Goal: Task Accomplishment & Management: Use online tool/utility

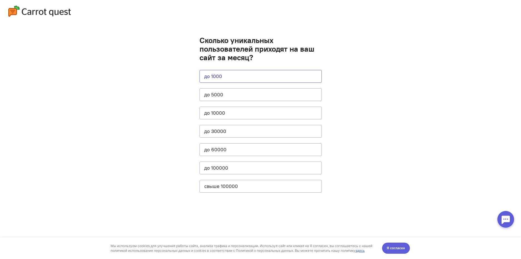
click at [248, 76] on button "до 1000" at bounding box center [260, 76] width 122 height 13
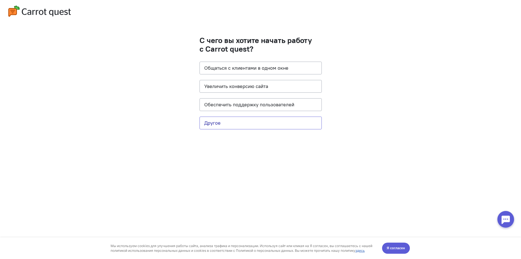
click at [242, 124] on button "Другое" at bounding box center [260, 123] width 122 height 13
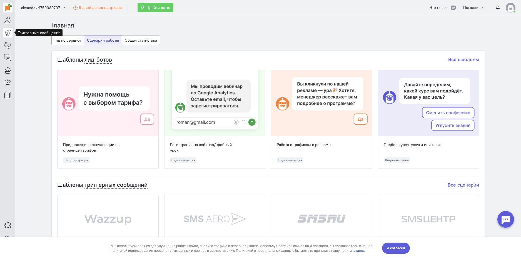
click at [6, 33] on icon at bounding box center [7, 32] width 7 height 7
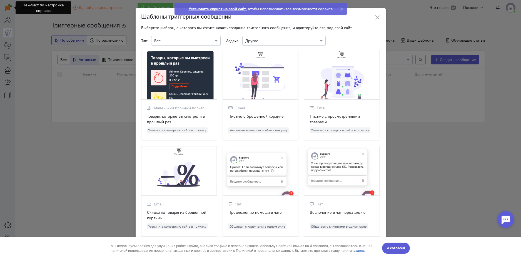
click at [43, 71] on ngb-modal-window "Шаблоны триггерных сообщений Выберите шаблон, с которого вы хотите начать созда…" at bounding box center [260, 129] width 521 height 259
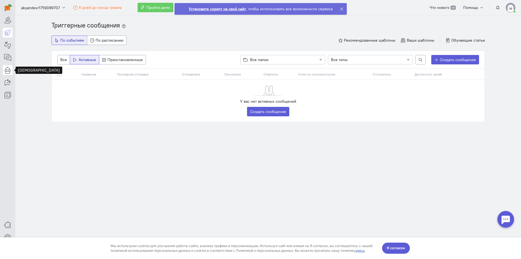
click at [9, 70] on icon at bounding box center [7, 70] width 7 height 7
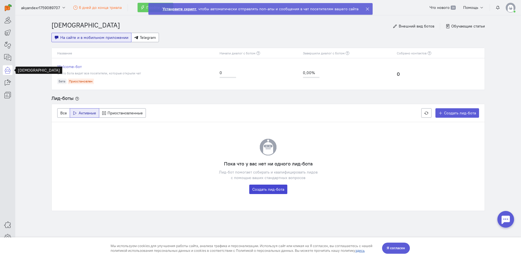
click at [277, 189] on link "Создать лид-бота" at bounding box center [268, 189] width 38 height 9
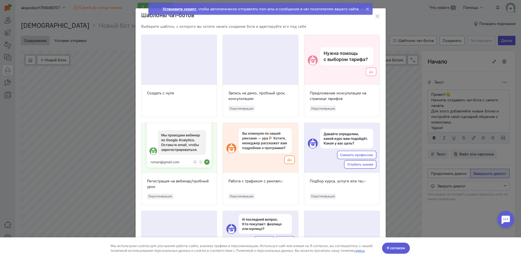
scroll to position [21, 0]
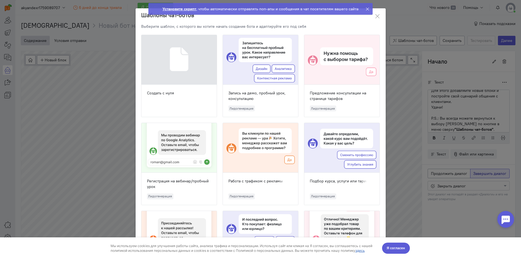
click at [193, 76] on div at bounding box center [178, 60] width 75 height 50
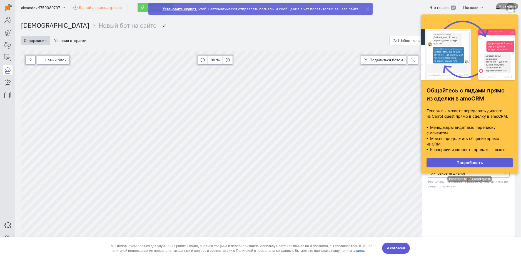
scroll to position [0, 0]
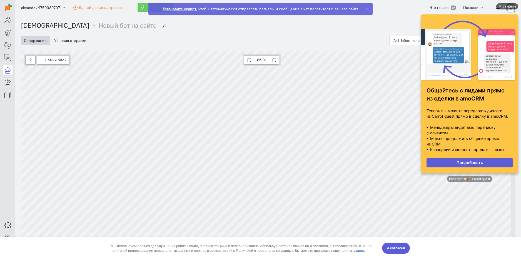
click at [506, 6] on div "Закрыть" at bounding box center [509, 6] width 14 height 6
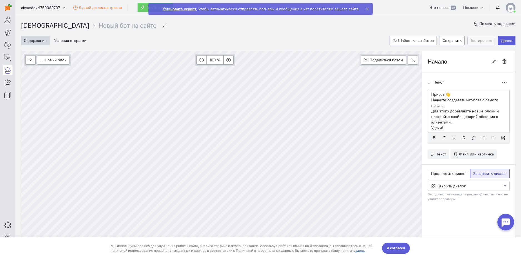
scroll to position [21, 0]
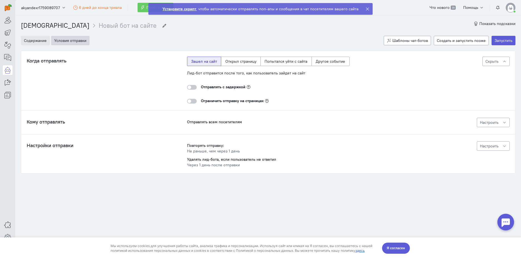
click at [41, 41] on button "Содержание" at bounding box center [35, 40] width 29 height 9
click at [194, 86] on div at bounding box center [192, 87] width 10 height 5
click at [0, 0] on input "checkbox" at bounding box center [0, 0] width 0 height 0
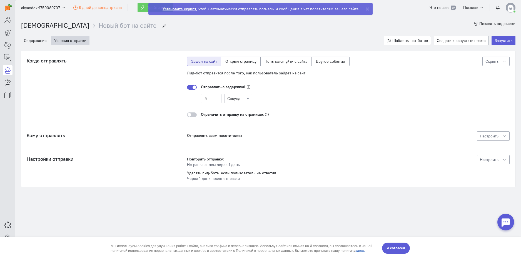
click at [194, 87] on div at bounding box center [192, 87] width 10 height 5
click at [0, 0] on input "checkbox" at bounding box center [0, 0] width 0 height 0
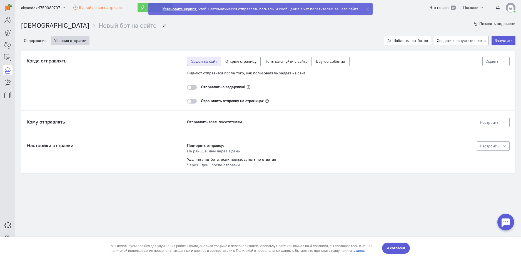
click at [194, 87] on div at bounding box center [192, 87] width 10 height 5
click at [0, 0] on input "checkbox" at bounding box center [0, 0] width 0 height 0
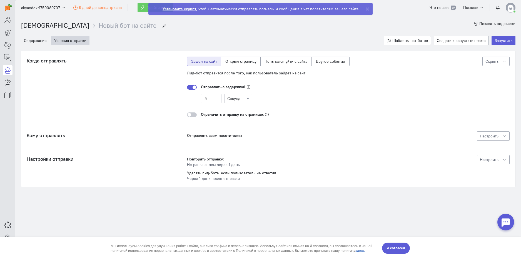
click at [232, 104] on cq-message-editor-sending-delay "Отправлять с задержкой 5 Секунд" at bounding box center [268, 93] width 162 height 27
click at [215, 98] on input "5" at bounding box center [211, 98] width 21 height 9
drag, startPoint x: 214, startPoint y: 99, endPoint x: 197, endPoint y: 97, distance: 17.1
click at [197, 97] on div "5 Секунд" at bounding box center [268, 98] width 162 height 9
type input "2"
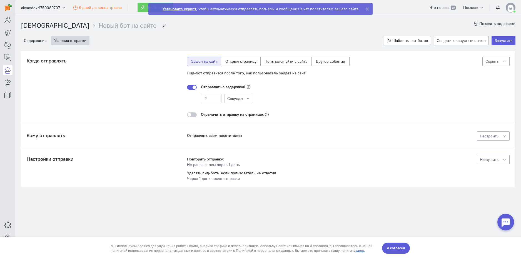
click at [282, 96] on div "2 Секунды" at bounding box center [268, 98] width 162 height 9
click at [244, 63] on label "Открыл страницу" at bounding box center [241, 61] width 40 height 9
click at [229, 62] on input "Открыл страницу" at bounding box center [227, 61] width 4 height 4
radio input "true"
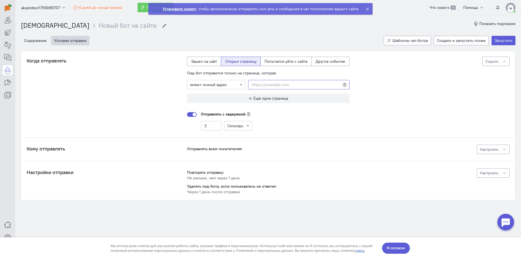
click at [271, 84] on input at bounding box center [298, 84] width 101 height 9
paste input "https://tilda.ru/page/?pageid=81838306&new=y&type=bu"
type input "https://tilda.ru/page/?pageid=81838306&new=y&type=bu"
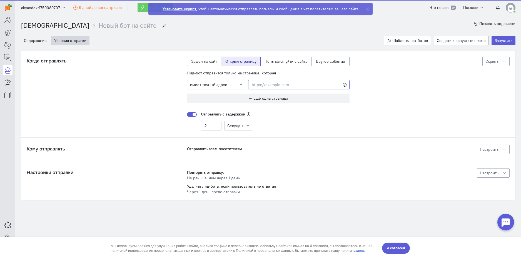
scroll to position [0, 0]
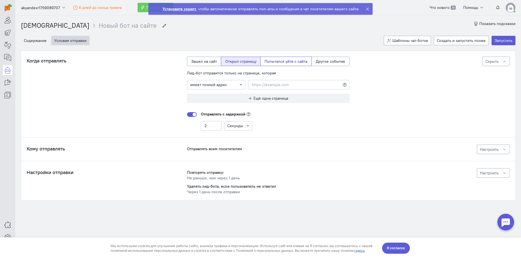
click at [289, 61] on label "Попытался уйти с сайта" at bounding box center [285, 61] width 51 height 9
click at [268, 61] on input "Попытался уйти с сайта" at bounding box center [266, 61] width 4 height 4
radio input "true"
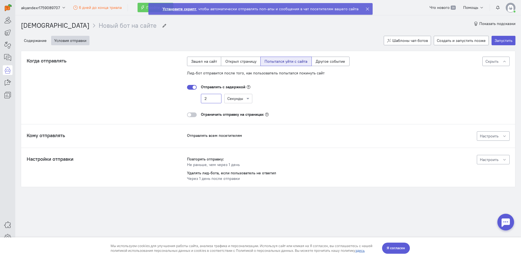
click at [214, 99] on input "2" at bounding box center [211, 98] width 21 height 9
click at [234, 100] on input "text" at bounding box center [232, 99] width 11 height 6
drag, startPoint x: 213, startPoint y: 99, endPoint x: 201, endPoint y: 99, distance: 11.7
click at [201, 99] on input "2" at bounding box center [211, 98] width 21 height 9
click at [187, 82] on cq-message-editor-sending-delay "Отправлять с задержкой 2 Секунды" at bounding box center [268, 93] width 162 height 27
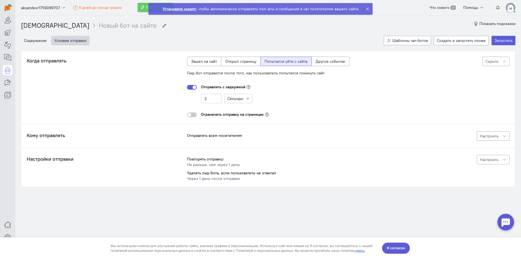
click at [190, 86] on div at bounding box center [192, 87] width 10 height 5
click at [0, 0] on input "checkbox" at bounding box center [0, 0] width 0 height 0
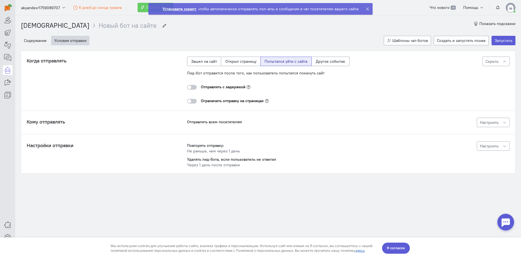
click at [200, 70] on div "Зашел на сайт Открыл страницу Попытался уйти с сайта Другое событие" at bounding box center [268, 64] width 162 height 14
click at [204, 67] on div "Зашел на сайт Открыл страницу Попытался уйти с сайта Другое событие" at bounding box center [268, 64] width 162 height 14
click at [210, 62] on label "Зашел на сайт" at bounding box center [204, 61] width 34 height 9
click at [195, 62] on input "Зашел на сайт" at bounding box center [193, 61] width 4 height 4
radio input "true"
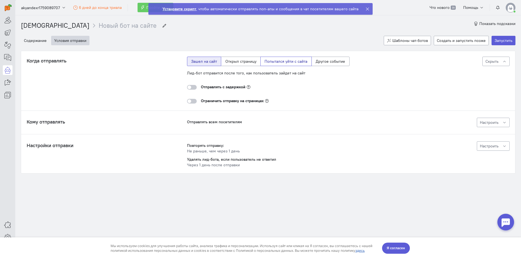
click at [285, 61] on label "Попытался уйти с сайта" at bounding box center [285, 61] width 51 height 9
click at [268, 61] on input "Попытался уйти с сайта" at bounding box center [266, 61] width 4 height 4
radio input "true"
click at [209, 123] on span "Отправлять всем посетителям" at bounding box center [214, 121] width 55 height 5
click at [501, 124] on div "Настроить" at bounding box center [493, 123] width 27 height 6
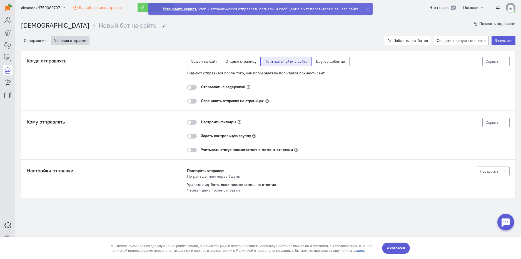
click at [197, 123] on div "Настроить фильтры" at bounding box center [268, 124] width 162 height 10
click at [194, 121] on div at bounding box center [192, 122] width 10 height 5
click at [0, 0] on input "checkbox" at bounding box center [0, 0] width 0 height 0
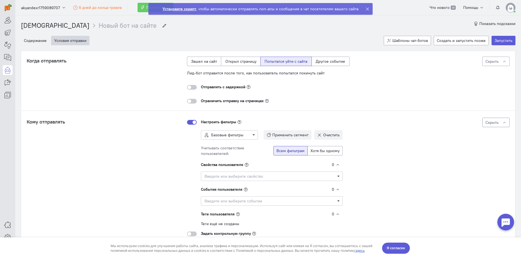
click at [192, 122] on div at bounding box center [192, 122] width 10 height 5
click at [0, 0] on input "checkbox" at bounding box center [0, 0] width 0 height 0
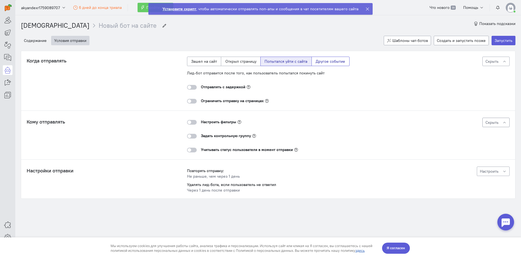
click at [339, 62] on label "Другое событие" at bounding box center [330, 61] width 38 height 9
click at [319, 62] on input "Другое событие" at bounding box center [318, 61] width 4 height 4
radio input "true"
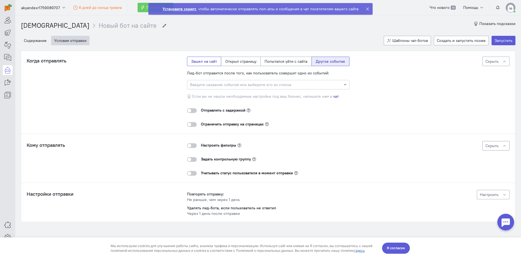
click at [205, 62] on label "Зашел на сайт" at bounding box center [204, 61] width 34 height 9
click at [195, 62] on input "Зашел на сайт" at bounding box center [193, 61] width 4 height 4
radio input "true"
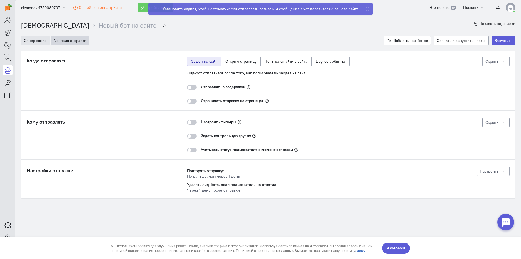
click at [36, 43] on button "Содержание" at bounding box center [35, 40] width 29 height 9
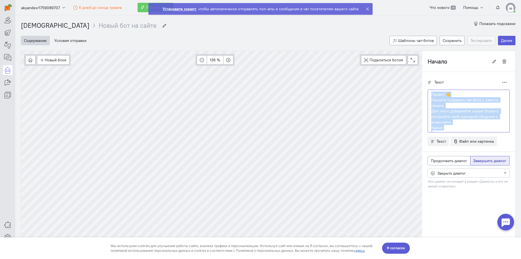
click at [409, 79] on div "Новый блок Сообщение Условие Действия Запись на встречу 136 % Поделиться ботом …" at bounding box center [268, 152] width 494 height 202
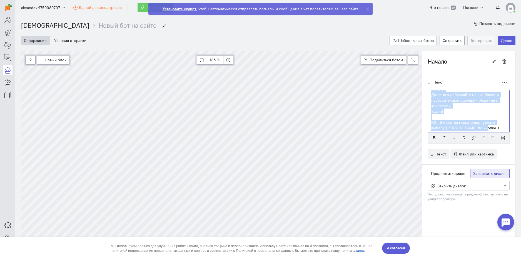
scroll to position [22, 0]
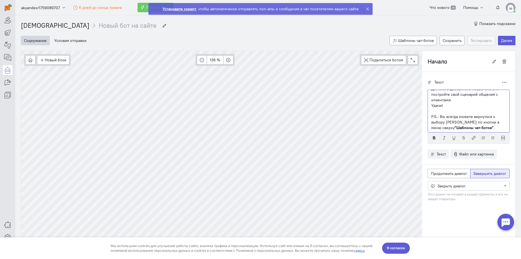
click at [495, 127] on p "P.S.: Вы всегда можете вернуться к выбору шаблонов по кнопке в меню сверху "Шаб…" at bounding box center [468, 122] width 75 height 17
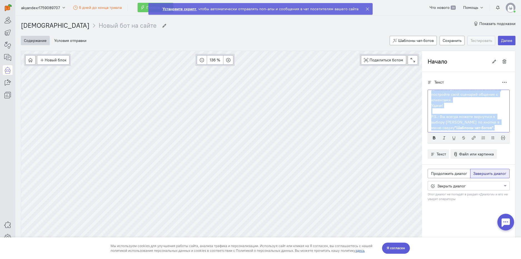
scroll to position [0, 0]
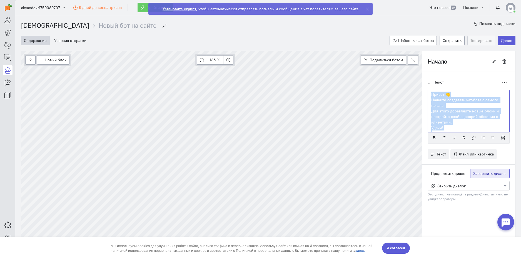
drag, startPoint x: 494, startPoint y: 131, endPoint x: 419, endPoint y: 78, distance: 92.0
click at [422, 78] on div "Текст Дублировать Привет!👋 Начните создавать чат-бота с самого начала. Для этог…" at bounding box center [468, 144] width 93 height 145
click at [431, 106] on p "Начните создавать чат-бота с самого начала." at bounding box center [468, 100] width 75 height 11
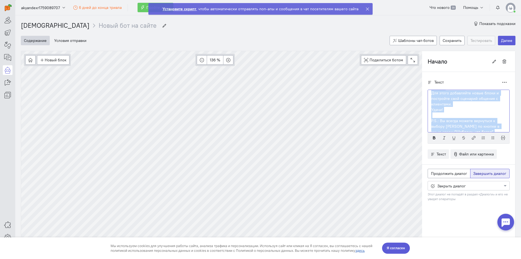
scroll to position [22, 0]
drag, startPoint x: 426, startPoint y: 99, endPoint x: 511, endPoint y: 147, distance: 97.6
click at [511, 147] on div "Чат-боты Новый бот на сайте Новый бот на сайте Показать подсказки Содержание Ус…" at bounding box center [268, 143] width 506 height 257
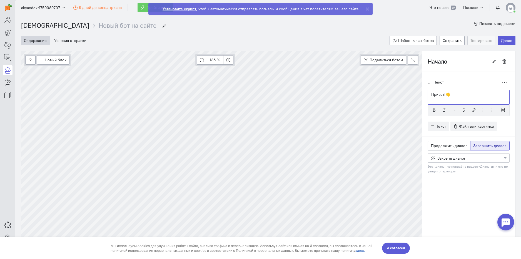
scroll to position [0, 0]
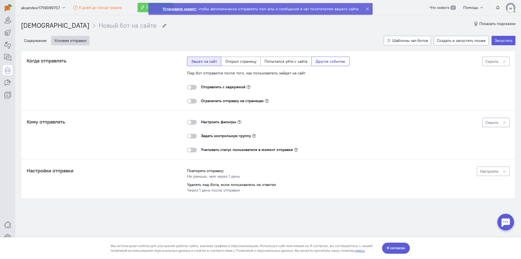
click at [319, 62] on label "Другое событие" at bounding box center [330, 61] width 38 height 9
click at [319, 62] on input "Другое событие" at bounding box center [318, 61] width 4 height 4
radio input "true"
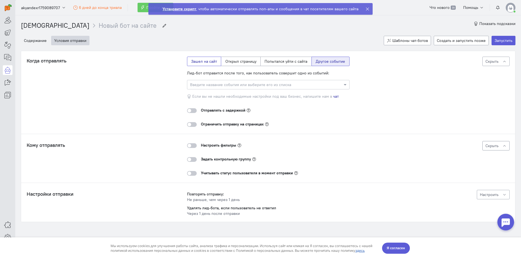
click at [202, 63] on label "Зашел на сайт" at bounding box center [204, 61] width 34 height 9
click at [195, 62] on input "Зашел на сайт" at bounding box center [193, 61] width 4 height 4
radio input "true"
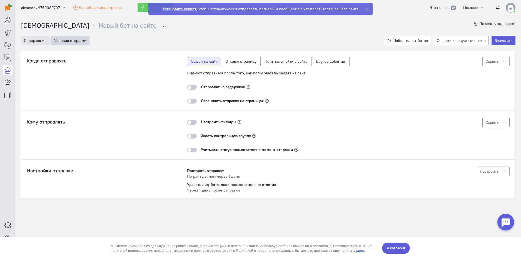
click at [32, 44] on button "Содержание" at bounding box center [35, 40] width 29 height 9
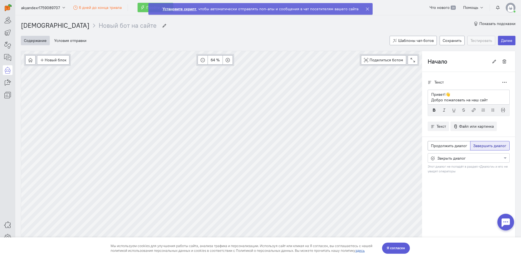
click at [391, 247] on span "Я согласен" at bounding box center [396, 249] width 18 height 6
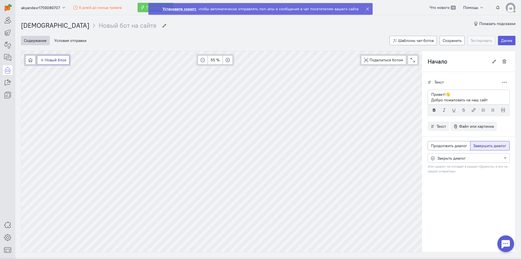
click at [58, 58] on button "Новый блок" at bounding box center [53, 59] width 32 height 9
click at [64, 71] on span "Сообщение" at bounding box center [58, 71] width 21 height 5
type input "Прерывание бота"
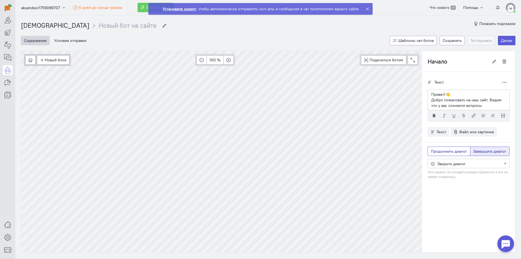
click at [446, 153] on span "Продолжить диалог" at bounding box center [449, 151] width 36 height 5
click at [434, 152] on input "Продолжить диалог" at bounding box center [433, 151] width 4 height 4
radio input "true"
radio input "false"
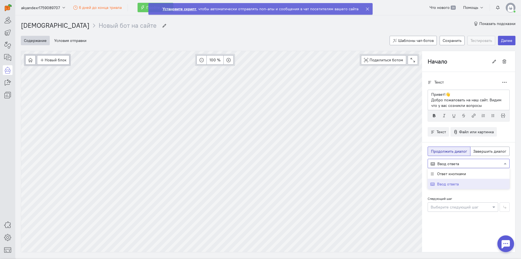
click at [456, 163] on div at bounding box center [468, 164] width 81 height 6
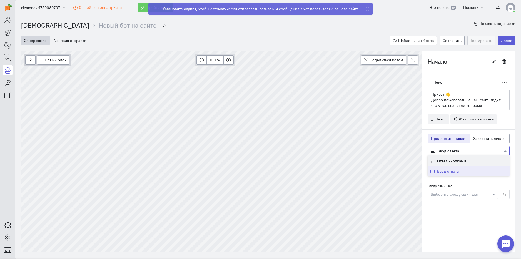
click at [449, 162] on span "Ответ кнопками" at bounding box center [451, 161] width 29 height 5
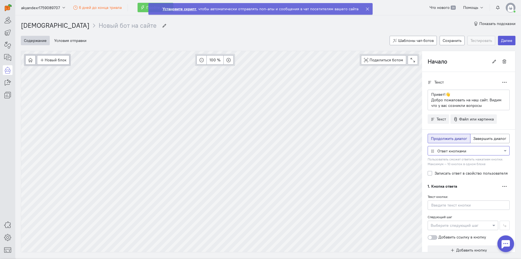
click at [436, 174] on label "Записать ответ в свойство пользователя" at bounding box center [470, 174] width 73 height 6
click at [432, 174] on input "Записать ответ в свойство пользователя" at bounding box center [429, 173] width 4 height 5
checkbox input "true"
click at [441, 185] on input "text" at bounding box center [463, 186] width 65 height 6
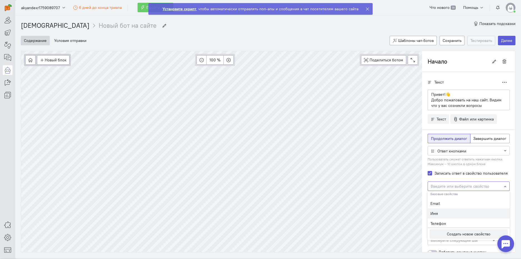
scroll to position [2, 0]
click at [446, 186] on input "text" at bounding box center [463, 186] width 65 height 6
type input "А"
click at [434, 174] on label "Записать ответ в свойство пользователя" at bounding box center [470, 174] width 73 height 6
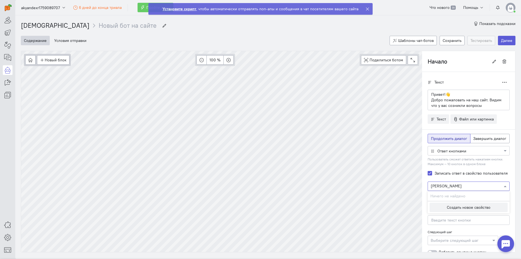
click at [432, 174] on input "Записать ответ в свойство пользователя" at bounding box center [429, 173] width 4 height 5
checkbox input "false"
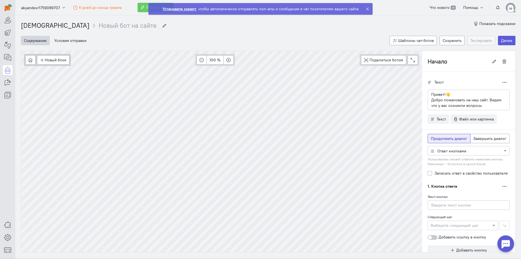
click at [443, 151] on div at bounding box center [468, 151] width 81 height 6
click at [443, 169] on div "Ввод ответа" at bounding box center [468, 171] width 82 height 11
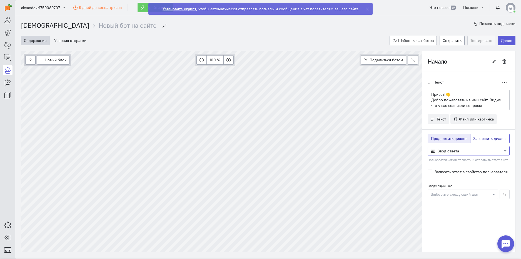
click at [473, 140] on span "Завершить диалог" at bounding box center [489, 138] width 33 height 5
click at [473, 139] on input "Завершить диалог" at bounding box center [475, 138] width 4 height 4
radio input "true"
click at [450, 142] on label "Продолжить диалог" at bounding box center [448, 138] width 43 height 9
click at [434, 139] on input "Продолжить диалог" at bounding box center [433, 138] width 4 height 4
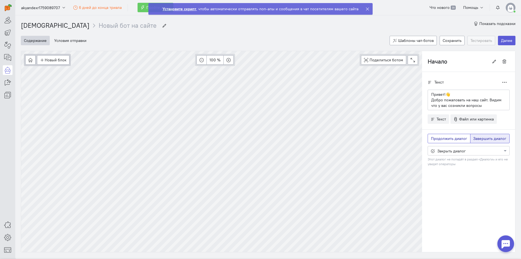
radio input "true"
radio input "false"
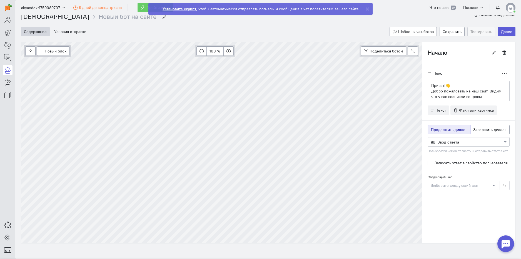
scroll to position [13, 0]
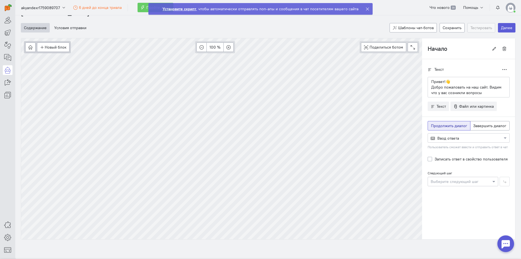
click at [450, 184] on div at bounding box center [463, 182] width 70 height 6
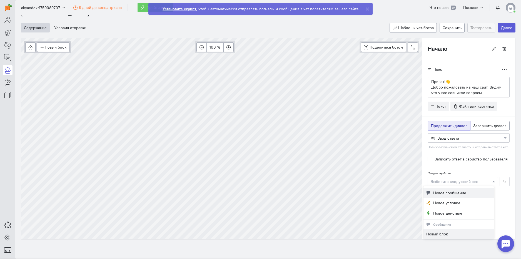
click at [452, 195] on span "Новое сообщение" at bounding box center [449, 193] width 33 height 6
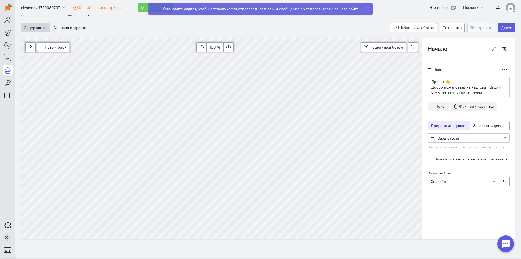
scroll to position [0, 0]
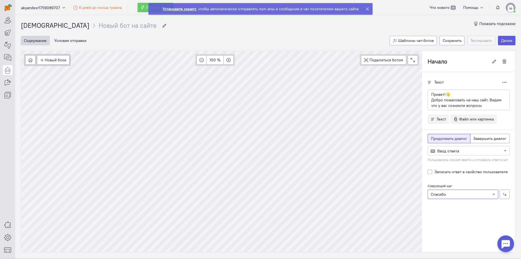
click at [451, 196] on div at bounding box center [463, 194] width 70 height 6
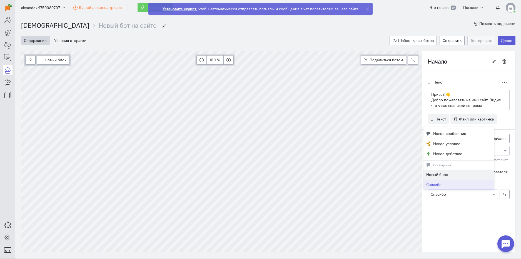
click at [446, 174] on span "Новый блок" at bounding box center [437, 174] width 22 height 5
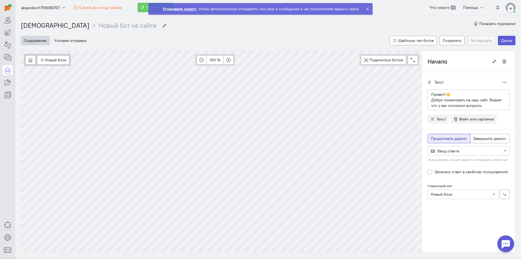
type input "Новый блок"
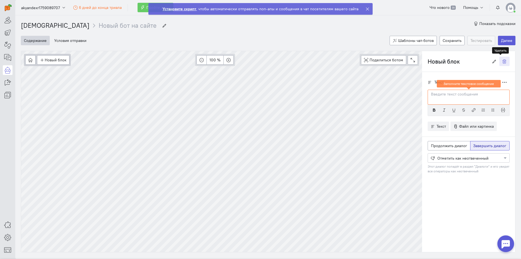
click at [500, 64] on button "button" at bounding box center [504, 61] width 10 height 9
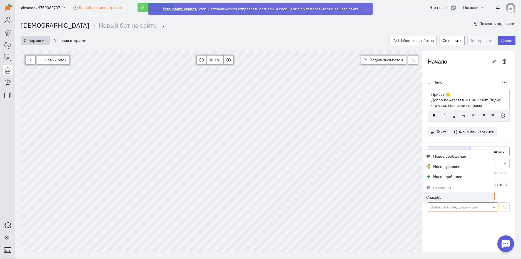
click at [469, 207] on div at bounding box center [463, 207] width 70 height 6
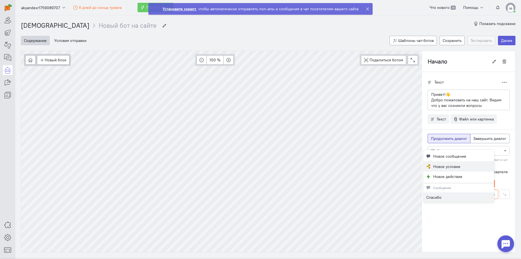
click at [452, 164] on span "Новое условие" at bounding box center [446, 167] width 27 height 6
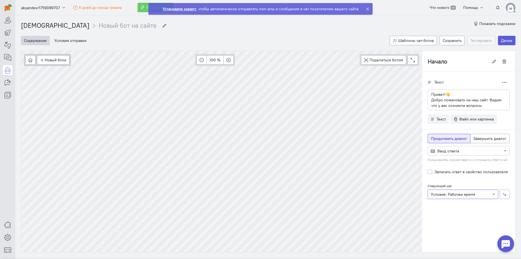
click at [439, 172] on label "Записать ответ в свойство пользователя" at bounding box center [470, 172] width 73 height 6
click at [432, 172] on input "Записать ответ в свойство пользователя" at bounding box center [429, 171] width 4 height 5
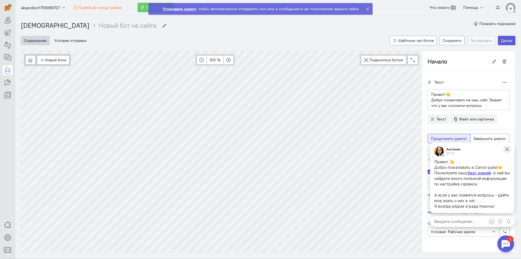
click at [506, 153] on button at bounding box center [507, 149] width 8 height 8
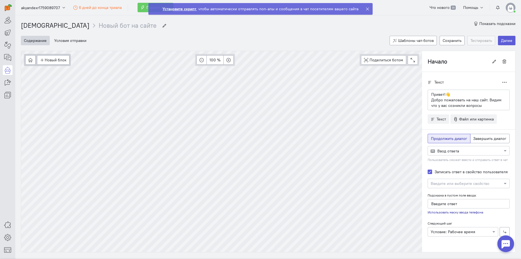
click at [438, 171] on label "Записать ответ в свойство пользователя" at bounding box center [470, 172] width 73 height 6
click at [432, 171] on input "Записать ответ в свойство пользователя" at bounding box center [429, 171] width 4 height 5
click at [436, 172] on label "Записать ответ в свойство пользователя" at bounding box center [470, 172] width 73 height 6
click at [432, 172] on input "Записать ответ в свойство пользователя" at bounding box center [429, 171] width 4 height 5
click at [436, 172] on label "Записать ответ в свойство пользователя" at bounding box center [470, 172] width 73 height 6
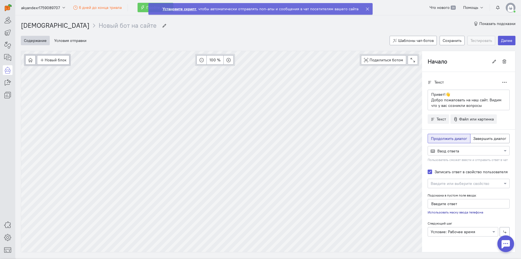
click at [432, 172] on input "Записать ответ в свойство пользователя" at bounding box center [429, 171] width 4 height 5
checkbox input "false"
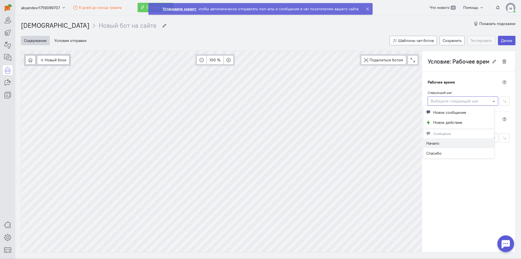
click at [452, 101] on div at bounding box center [463, 101] width 70 height 6
click at [434, 149] on div "Спасибо" at bounding box center [458, 153] width 71 height 10
click at [446, 100] on div at bounding box center [463, 101] width 70 height 6
click at [441, 110] on span "Новое сообщение" at bounding box center [449, 113] width 33 height 6
type input "Новый блок"
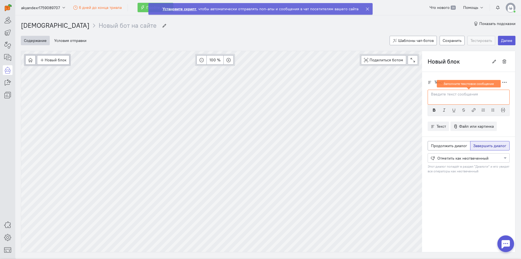
click at [451, 97] on p at bounding box center [468, 95] width 75 height 6
click at [399, 87] on div "Новый блок Сообщение Условие Действия Запись на встречу 100 % Поделиться ботом …" at bounding box center [268, 152] width 494 height 202
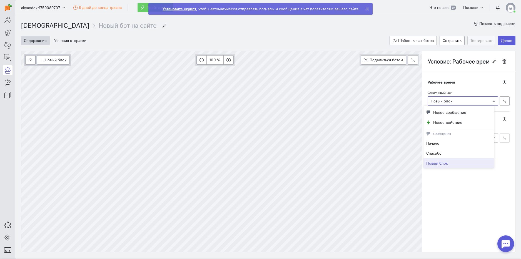
click at [447, 103] on div at bounding box center [463, 101] width 70 height 6
click at [444, 113] on span "Новое сообщение" at bounding box center [449, 113] width 33 height 6
type input "Новый блок 2"
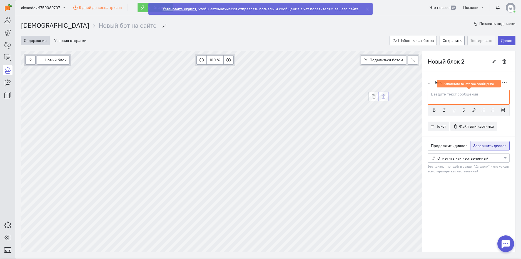
click at [383, 96] on icon "button" at bounding box center [383, 96] width 4 height 4
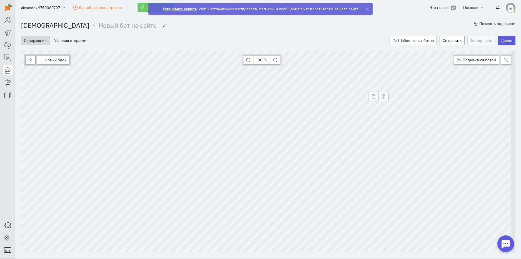
click at [385, 97] on icon "button" at bounding box center [383, 96] width 4 height 4
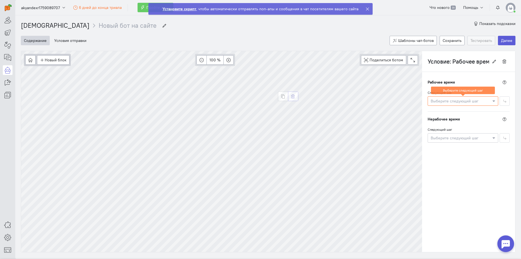
click at [293, 97] on icon "button" at bounding box center [293, 96] width 4 height 4
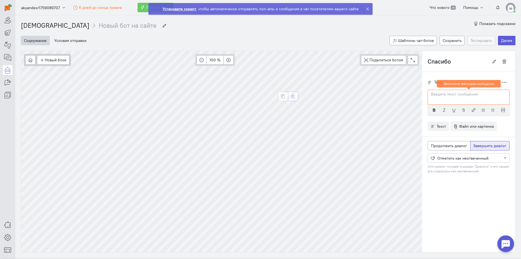
click at [290, 97] on button "button" at bounding box center [293, 96] width 10 height 9
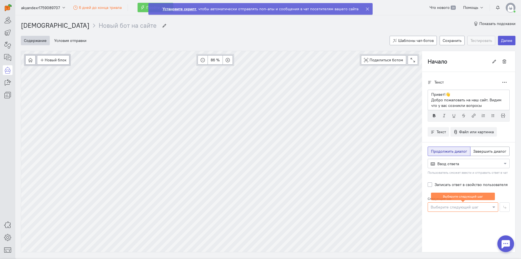
click at [445, 105] on p "Добро пожаловать на наш сайт. Видим что у вас созникли вопросы" at bounding box center [468, 102] width 75 height 11
type input "Прерывание бота"
radio input "false"
radio input "true"
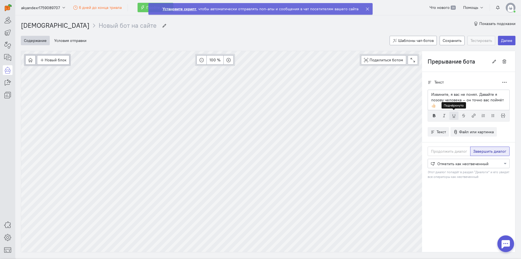
click at [452, 115] on icon "button" at bounding box center [454, 116] width 4 height 4
click at [446, 106] on p "Извините, я вас не понял. Давайте я позову человека — он точно вас поймёт 👍🏻 ﻿" at bounding box center [468, 100] width 75 height 17
drag, startPoint x: 426, startPoint y: 94, endPoint x: 445, endPoint y: 94, distance: 18.9
click at [445, 94] on div "Извините, я вас не понял. Давайте я позову человека — он точно вас поймёт 👍🏻 ﻿" at bounding box center [468, 100] width 82 height 21
click at [452, 115] on icon "button" at bounding box center [454, 116] width 4 height 4
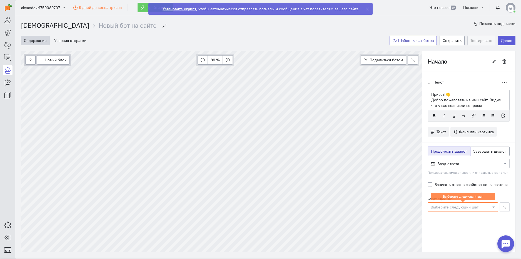
click at [423, 41] on span "Шаблоны чат-ботов" at bounding box center [416, 40] width 36 height 5
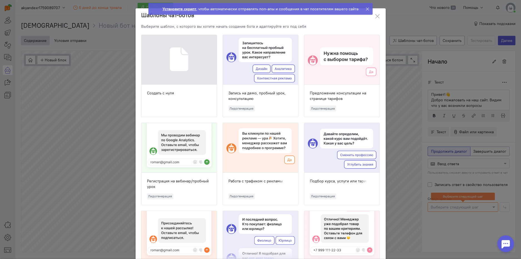
click at [332, 67] on div at bounding box center [341, 60] width 75 height 50
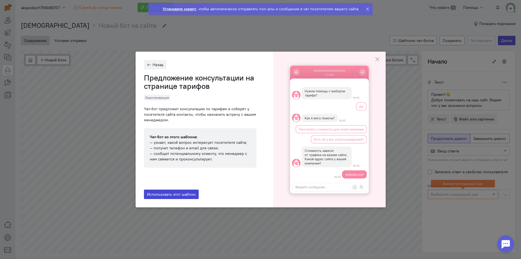
click at [188, 196] on span "Использовать этот шаблон" at bounding box center [171, 194] width 49 height 5
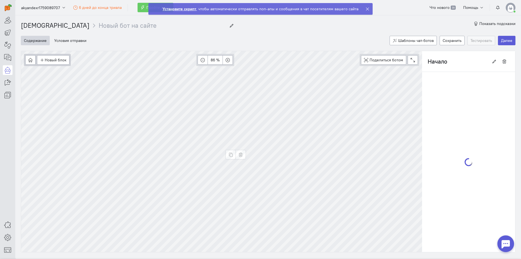
type input "Предложение консультации на странице тарифов"
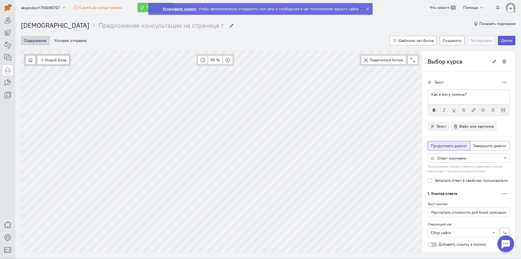
type input "Начало"
click at [476, 101] on p "Нужна помощь с выбором тарифа?" at bounding box center [468, 100] width 75 height 6
drag, startPoint x: 490, startPoint y: 100, endPoint x: 424, endPoint y: 101, distance: 65.8
click at [427, 101] on div "Привет 👋 Нужна помощь с выбором тарифа?" at bounding box center [468, 97] width 82 height 15
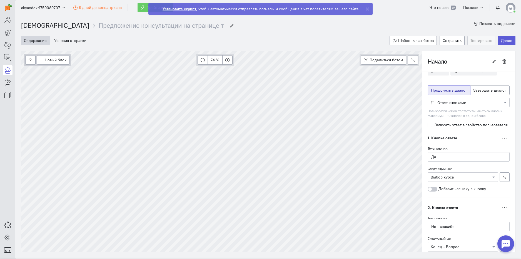
click at [446, 162] on div "Текст кнопки: Да Следующий шаг Выберите следующий шаг × Выбор курса Добавить сс…" at bounding box center [468, 169] width 82 height 46
click at [443, 158] on input "Да" at bounding box center [468, 156] width 82 height 9
click at [427, 157] on input "Да" at bounding box center [468, 156] width 82 height 9
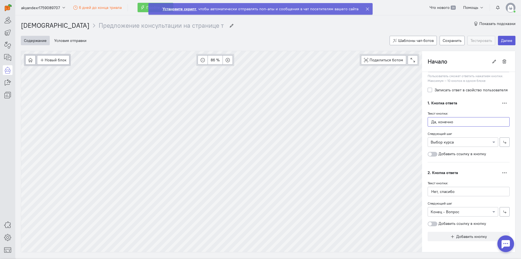
scroll to position [78, 0]
type input "Да, конечно"
click at [451, 189] on input "Нет, спасибо" at bounding box center [468, 191] width 82 height 9
drag, startPoint x: 452, startPoint y: 191, endPoint x: 435, endPoint y: 193, distance: 16.7
click at [435, 193] on input "Нет, спасибо" at bounding box center [468, 191] width 82 height 9
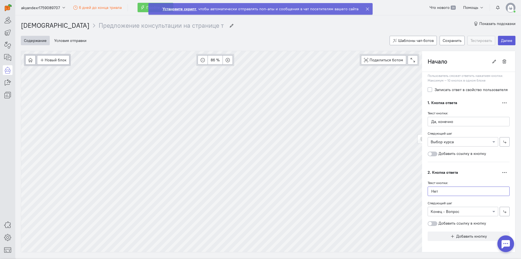
type input "Нет"
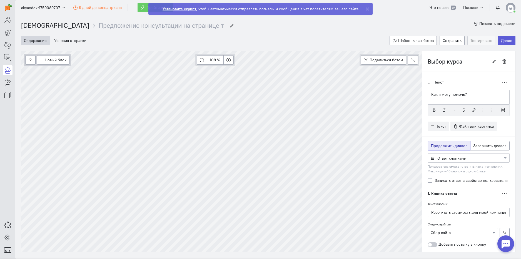
click at [447, 97] on p "Как я могу помочь?" at bounding box center [468, 95] width 75 height 6
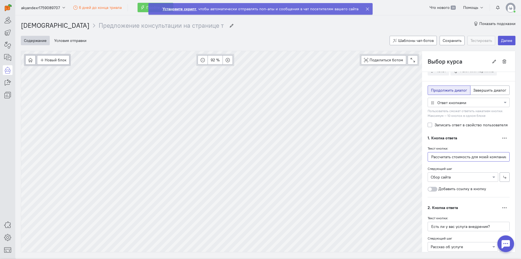
click at [454, 157] on input "Рассчитать стоимость для моей компании" at bounding box center [468, 156] width 82 height 9
drag, startPoint x: 427, startPoint y: 157, endPoint x: 515, endPoint y: 161, distance: 88.7
click at [515, 161] on div "Чат-боты Предложение консультации на странице тарифов Предложение консультации …" at bounding box center [268, 143] width 506 height 257
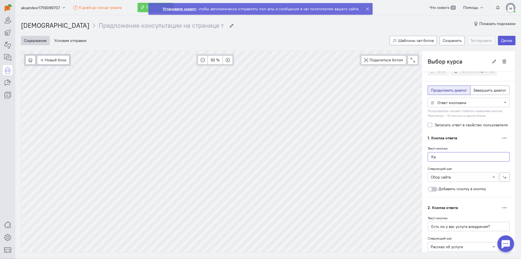
type input "К"
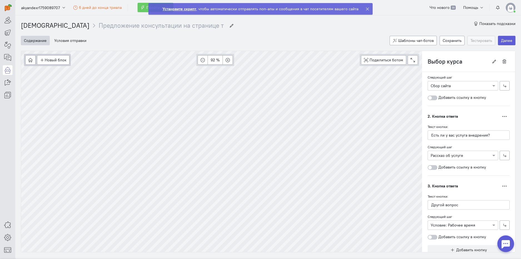
scroll to position [148, 0]
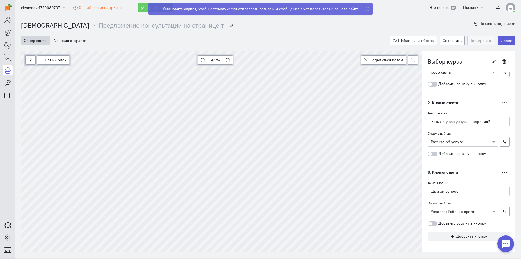
type input "Посчитайте стоимость моей компании"
click at [399, 121] on div "Новый блок Сообщение Условие Действия Запись на встречу 92 % Поделиться ботом B…" at bounding box center [268, 152] width 494 height 202
type input "Е"
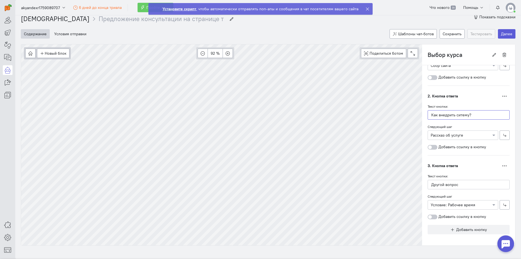
scroll to position [13, 0]
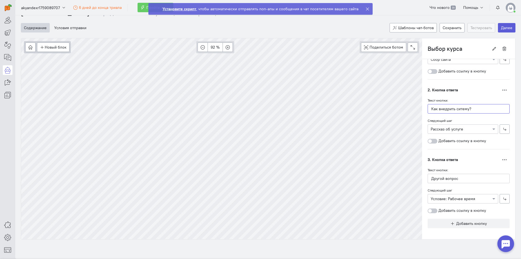
type input "Как внедрить ситему?"
click at [457, 179] on input "Другой вопрос" at bounding box center [468, 178] width 82 height 9
click at [410, 178] on div "Новый блок Сообщение Условие Действия Запись на встречу 92 % Поделиться ботом B…" at bounding box center [268, 139] width 494 height 202
type input "Сбор сайта"
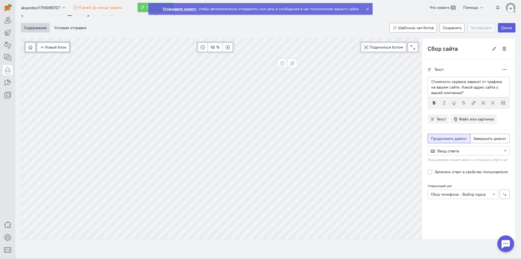
scroll to position [0, 0]
drag, startPoint x: 466, startPoint y: 93, endPoint x: 449, endPoint y: 89, distance: 17.0
click at [457, 87] on p "Стоимость сервиса зависит от трафика на вашем сайте. Какой адрес сайта у вашей …" at bounding box center [468, 87] width 75 height 17
click at [471, 89] on p "Стоимость сервиса зависит от трафика на вашем сайте. Какой адрес сайта у вашей …" at bounding box center [468, 87] width 75 height 17
drag, startPoint x: 468, startPoint y: 87, endPoint x: 456, endPoint y: 87, distance: 11.7
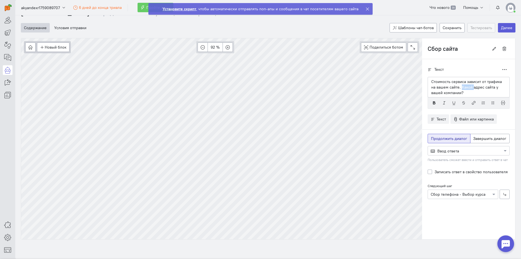
click at [456, 87] on p "Стоимость сервиса зависит от трафика на вашем сайте. Какой адрес сайта у вашей …" at bounding box center [468, 87] width 75 height 17
type input "Конец - Вопрос"
radio input "false"
radio input "true"
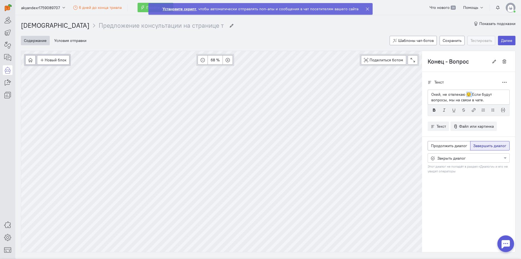
drag, startPoint x: 467, startPoint y: 94, endPoint x: 461, endPoint y: 94, distance: 6.4
click at [461, 94] on p "Окей, не отвлекаю 😌 Если будут вопросы, мы на связи в чате." at bounding box center [468, 97] width 75 height 11
click at [479, 102] on div "Окей, не отвлекаю ((((( Если будут вопросы, мы на связи в чате." at bounding box center [468, 97] width 82 height 15
type input "Прерывание бота"
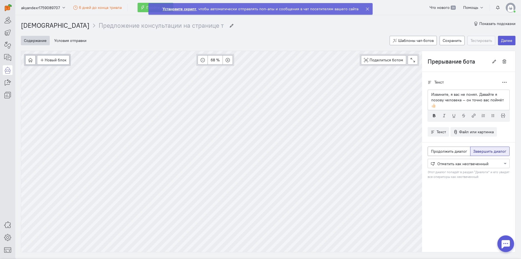
click at [472, 95] on p "Извините, я вас не понял. Давайте я позову человека — он точно вас поймёт 👍🏻" at bounding box center [468, 100] width 75 height 17
type input "Рассказ об услуге"
radio input "true"
radio input "false"
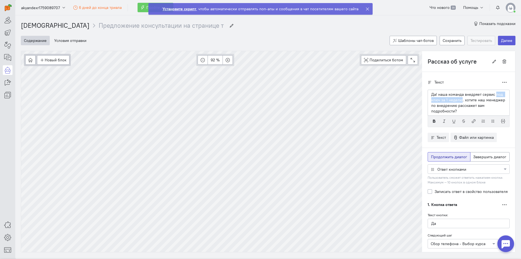
drag, startPoint x: 457, startPoint y: 102, endPoint x: 492, endPoint y: 93, distance: 35.2
click at [492, 93] on p "Да! наша команда внедряет сервис под ключ за 1 неделю. хотите наш менеджер по в…" at bounding box center [468, 103] width 75 height 22
click at [464, 101] on p "Да! наша команда внедряет сервис в ускоренном темпе. хотите наш менеджер по вне…" at bounding box center [468, 103] width 75 height 22
drag, startPoint x: 474, startPoint y: 101, endPoint x: 462, endPoint y: 102, distance: 11.4
click at [462, 102] on p "Да! наша команда внедряет сервис в ускоренном темпе. хотите наш менеджер по вне…" at bounding box center [468, 103] width 75 height 22
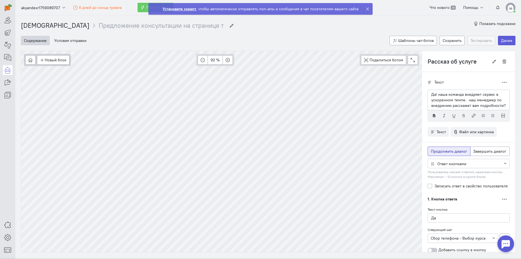
click at [464, 101] on p "Да! наша команда внедряет сервис в ускоренном темпе. наш менеджер по внедрению …" at bounding box center [468, 100] width 75 height 17
type input "Кейсы"
radio input "false"
radio input "true"
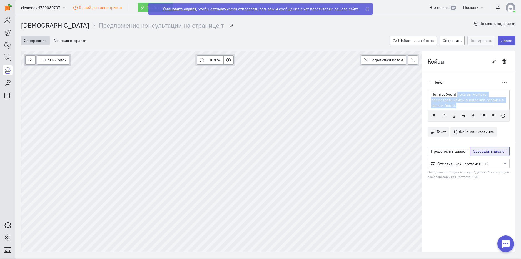
drag, startPoint x: 466, startPoint y: 105, endPoint x: 452, endPoint y: 91, distance: 20.0
click at [452, 91] on div "Нет проблем! пока вы можете посмотреть кейсы внедрения сервиса в нашем блоге." at bounding box center [468, 100] width 82 height 21
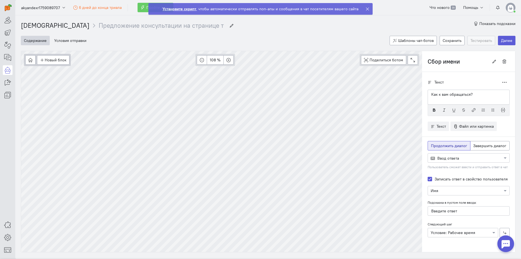
type input "Конец - Выбор курса Копия"
radio input "false"
radio input "true"
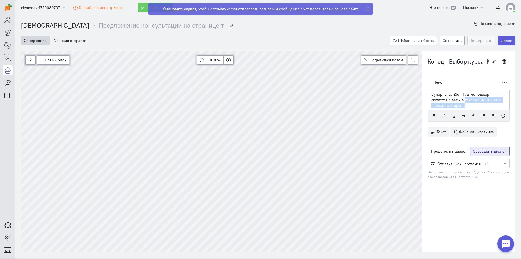
drag, startPoint x: 465, startPoint y: 104, endPoint x: 443, endPoint y: 102, distance: 22.6
click at [443, 102] on p "Супер, спасибо! Наш менеджер свяжется с вами в течение 30 минут и проконсультир…" at bounding box center [468, 100] width 75 height 17
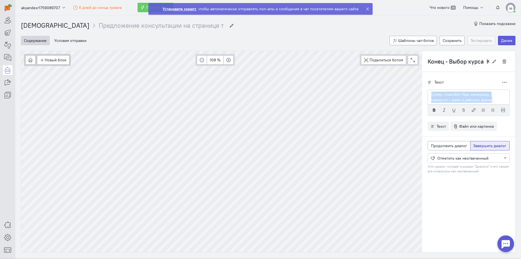
click at [405, 91] on div "Новый блок Сообщение Условие Действия Запись на встречу 108 % Поделиться ботом …" at bounding box center [268, 152] width 494 height 202
copy p "Супер, спасибо! Наш менеджер свяжется с вами в рабочее время"
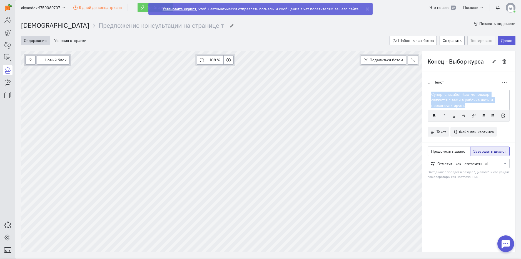
click at [409, 87] on div "Новый блок Сообщение Условие Действия Запись на встречу 108 % Поделиться ботом …" at bounding box center [268, 152] width 494 height 202
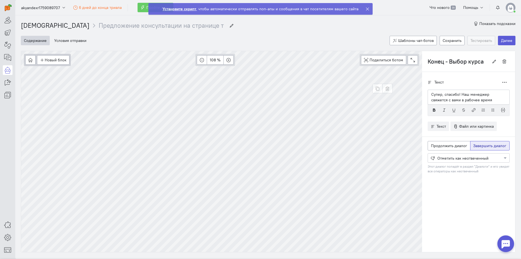
type input "Конец - Выбор курса Копия"
drag, startPoint x: 474, startPoint y: 101, endPoint x: 440, endPoint y: 101, distance: 33.6
click at [440, 101] on p "Супер, спасибо! Наш менеджер свяжется с вами в рабочее время" at bounding box center [468, 97] width 75 height 11
type input "Вопрос Копия Копия"
radio input "true"
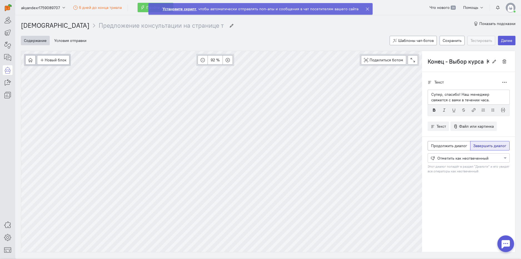
radio input "false"
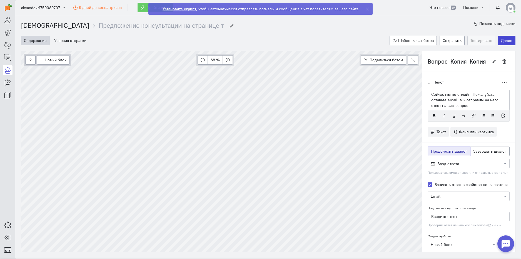
click at [505, 42] on button "Далее" at bounding box center [506, 40] width 17 height 9
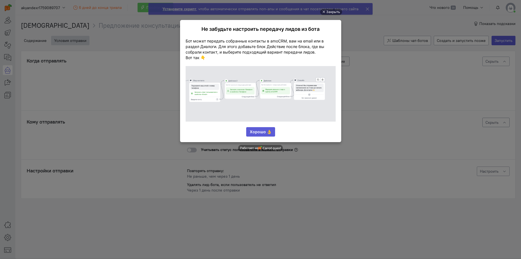
click at [258, 131] on link "Хорошо 👌" at bounding box center [260, 131] width 29 height 9
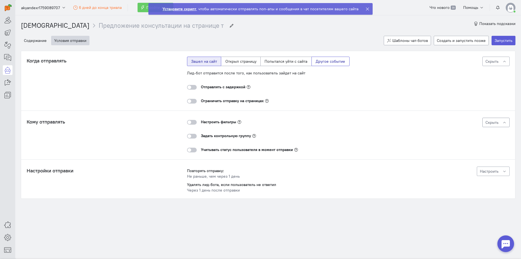
click at [339, 64] on label "Другое событие" at bounding box center [330, 61] width 38 height 9
click at [319, 62] on input "Другое событие" at bounding box center [318, 61] width 4 height 4
radio input "true"
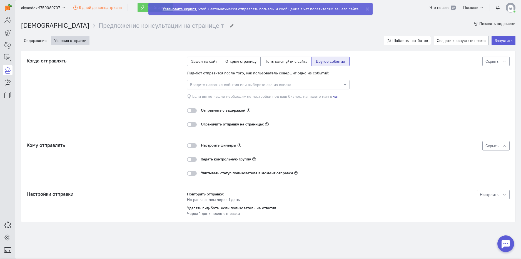
click at [194, 109] on div at bounding box center [192, 110] width 10 height 5
click at [0, 0] on input "checkbox" at bounding box center [0, 0] width 0 height 0
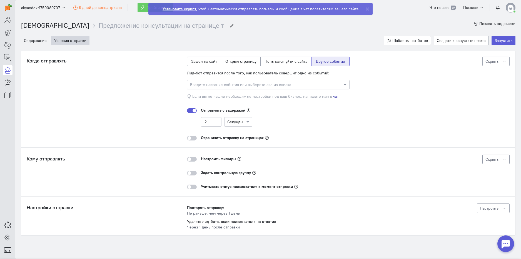
click at [189, 137] on div at bounding box center [192, 138] width 10 height 5
click at [0, 0] on input "checkbox" at bounding box center [0, 0] width 0 height 0
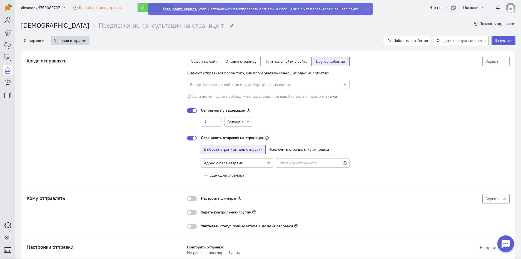
click at [189, 138] on div at bounding box center [192, 138] width 10 height 5
click at [0, 0] on input "checkbox" at bounding box center [0, 0] width 0 height 0
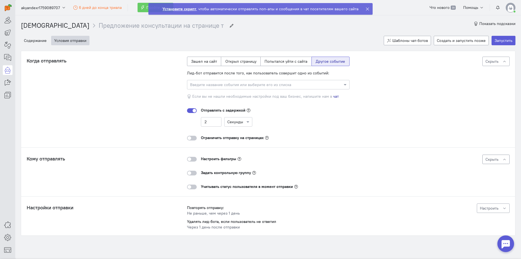
click at [190, 159] on div at bounding box center [192, 159] width 10 height 5
click at [0, 0] on input "checkbox" at bounding box center [0, 0] width 0 height 0
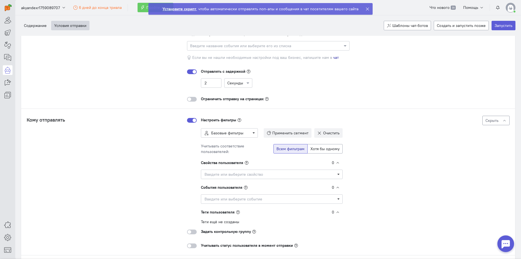
scroll to position [99, 0]
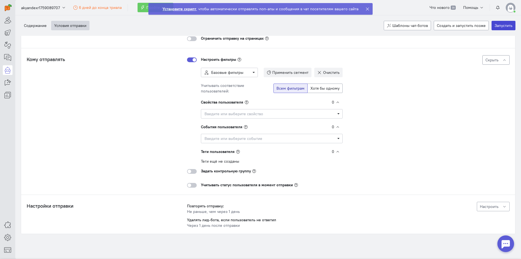
click at [494, 27] on button "Запустить" at bounding box center [503, 25] width 24 height 9
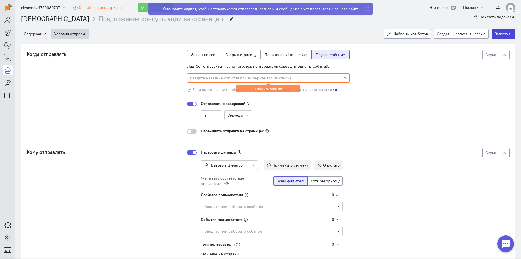
scroll to position [0, 0]
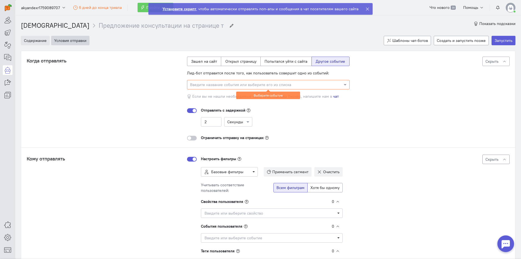
click at [42, 41] on button "Содержание" at bounding box center [35, 40] width 29 height 9
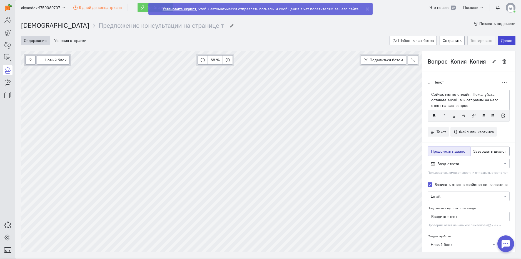
click at [502, 40] on button "Далее" at bounding box center [506, 40] width 17 height 9
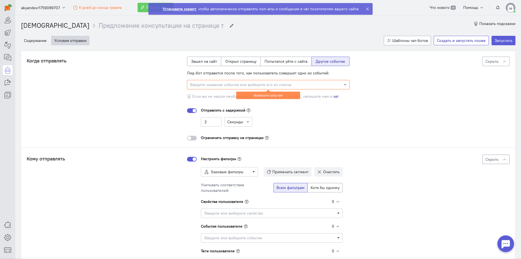
click at [465, 41] on button "Создать и запустить позже" at bounding box center [461, 40] width 55 height 9
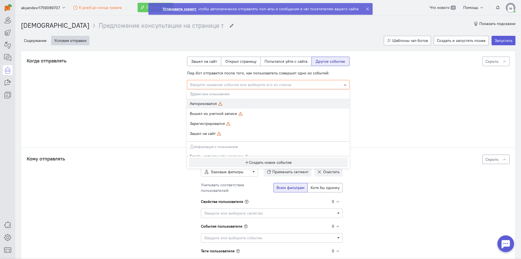
click at [269, 85] on input "text" at bounding box center [262, 85] width 145 height 6
click at [233, 105] on span "Авторизовался" at bounding box center [268, 104] width 157 height 6
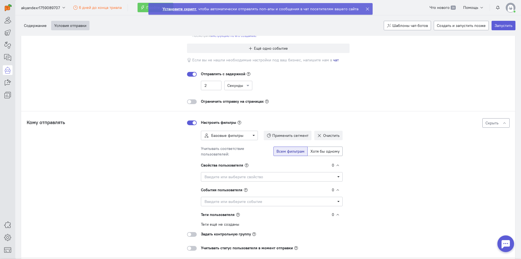
scroll to position [83, 0]
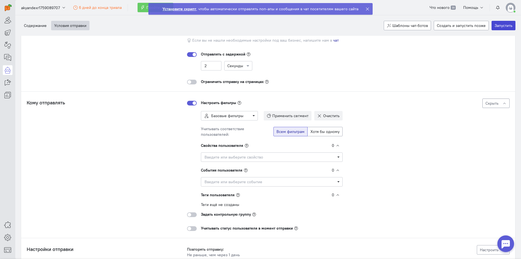
click at [497, 27] on button "Запустить" at bounding box center [503, 25] width 24 height 9
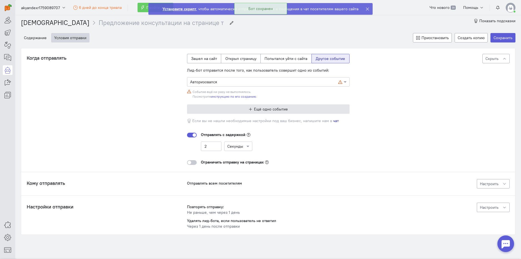
scroll to position [4, 0]
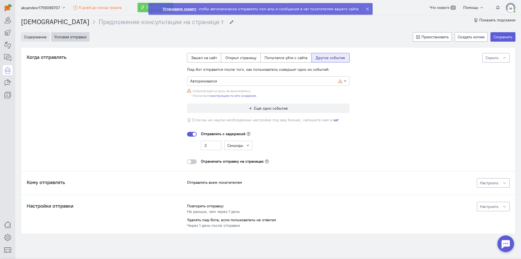
click at [42, 37] on button "Содержание" at bounding box center [35, 36] width 29 height 9
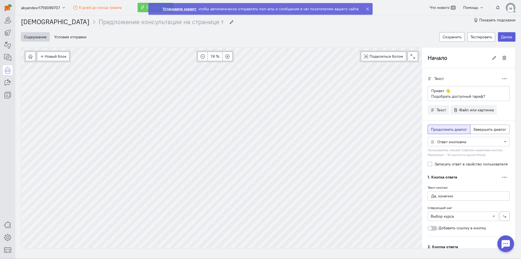
click at [366, 8] on icon at bounding box center [367, 9] width 4 height 4
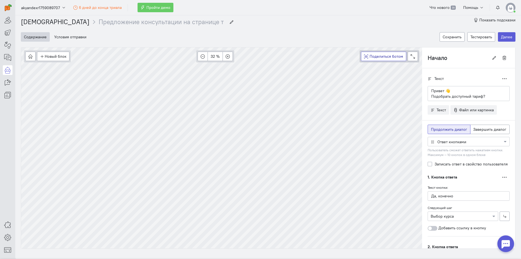
click at [377, 58] on span "Поделиться ботом" at bounding box center [386, 56] width 34 height 5
click at [451, 39] on button "Сохранить" at bounding box center [451, 36] width 25 height 9
click at [477, 38] on button "Тестировать" at bounding box center [481, 36] width 28 height 9
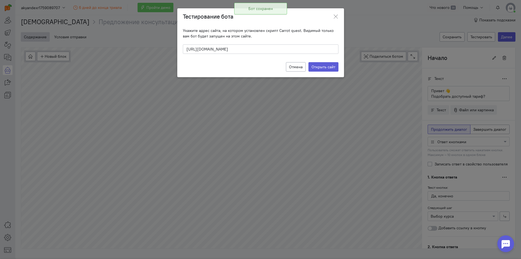
drag, startPoint x: 313, startPoint y: 47, endPoint x: 146, endPoint y: 49, distance: 167.8
click at [146, 49] on div "Тестирование бота Укажите адрес сайта, на котором установлен скрипт Carrot ques…" at bounding box center [260, 129] width 521 height 259
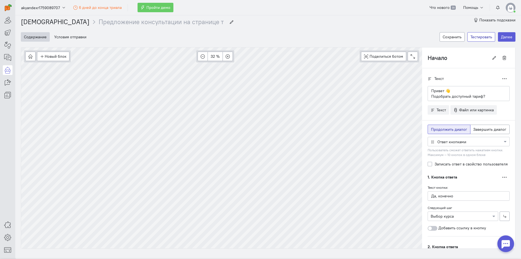
click at [481, 40] on button "Тестировать" at bounding box center [481, 36] width 28 height 9
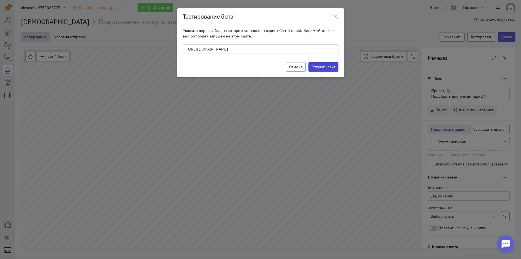
click at [319, 68] on label "Открыть сайт" at bounding box center [323, 66] width 30 height 9
click at [0, 0] on input "Открыть сайт" at bounding box center [0, 0] width 0 height 0
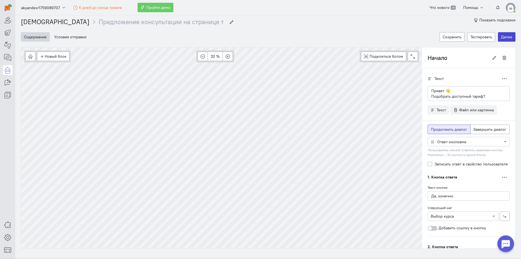
click at [502, 33] on button "Далее" at bounding box center [506, 36] width 17 height 9
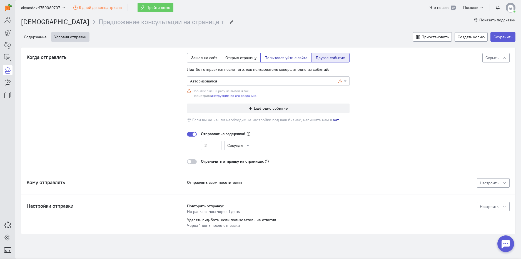
click at [274, 55] on label "Попытался уйти с сайта" at bounding box center [285, 57] width 51 height 9
click at [268, 55] on input "Попытался уйти с сайта" at bounding box center [266, 57] width 4 height 4
radio input "true"
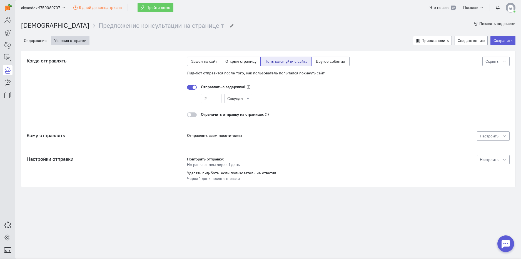
scroll to position [0, 0]
click at [241, 65] on label "Открыл страницу" at bounding box center [241, 61] width 40 height 9
click at [229, 62] on input "Открыл страницу" at bounding box center [227, 61] width 4 height 4
radio input "true"
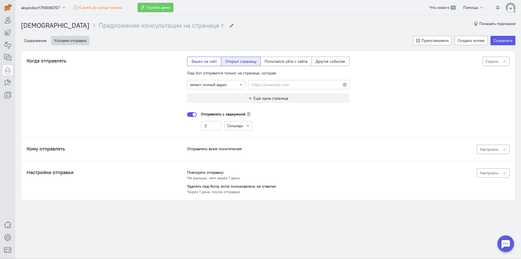
click at [205, 62] on label "Зашел на сайт" at bounding box center [204, 61] width 34 height 9
click at [195, 62] on input "Зашел на сайт" at bounding box center [193, 61] width 4 height 4
radio input "true"
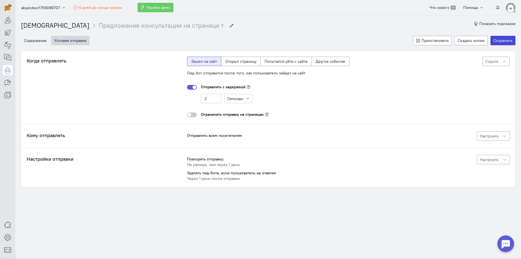
click at [503, 44] on button "Сохранить" at bounding box center [502, 40] width 25 height 9
click at [32, 42] on button "Содержание" at bounding box center [35, 40] width 29 height 9
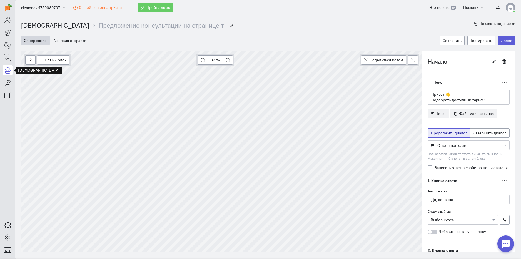
click at [8, 71] on icon at bounding box center [7, 70] width 7 height 7
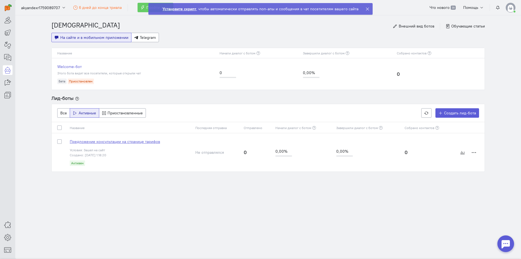
click at [133, 142] on span "Предложение консультации на странице тарифов" at bounding box center [115, 141] width 90 height 5
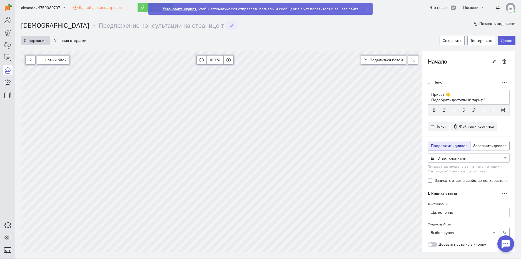
click at [229, 26] on icon "breadcrumb" at bounding box center [231, 26] width 4 height 4
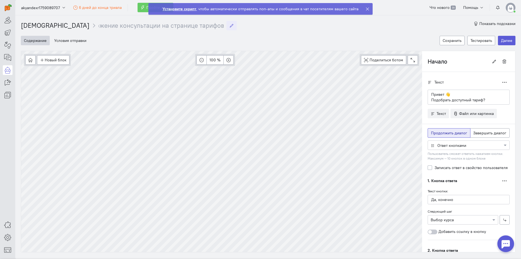
drag, startPoint x: 118, startPoint y: 24, endPoint x: 231, endPoint y: 25, distance: 112.8
click at [231, 25] on div "Чат-боты Предложение консультации на странице тарифов Предложение консультации …" at bounding box center [268, 22] width 494 height 15
type input "Предложение консультации"
click at [151, 32] on div "Содержание Условия отправки Сохранить Тестировать Далее" at bounding box center [268, 40] width 494 height 21
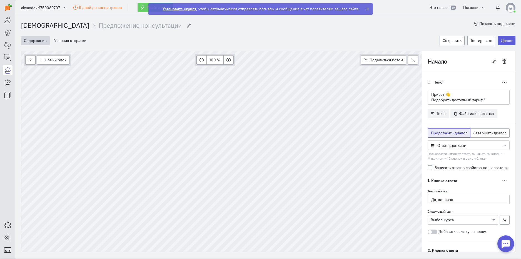
click at [366, 9] on icon at bounding box center [367, 9] width 4 height 4
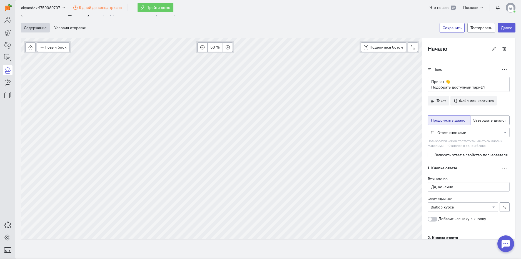
click at [450, 27] on button "Сохранить" at bounding box center [451, 27] width 25 height 9
click at [396, 49] on span "Поделиться ботом" at bounding box center [386, 47] width 34 height 5
click at [402, 66] on div "Делаем скриншот бота..." at bounding box center [268, 146] width 494 height 217
click at [499, 27] on button "Далее" at bounding box center [506, 27] width 17 height 9
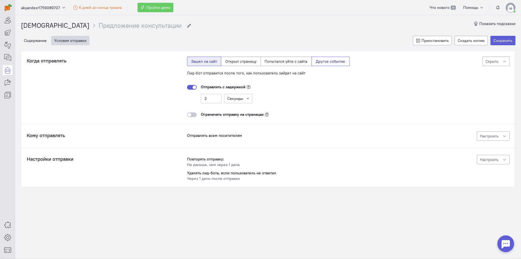
click at [314, 61] on label "Другое событие" at bounding box center [330, 61] width 38 height 9
click at [316, 61] on input "Другое событие" at bounding box center [318, 61] width 4 height 4
radio input "true"
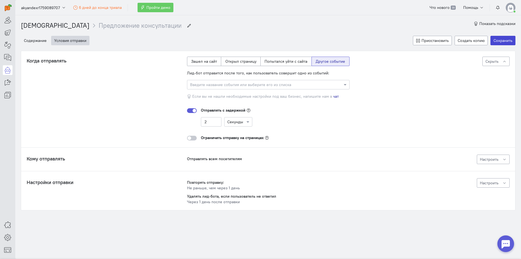
click at [508, 41] on button "Сохранить" at bounding box center [502, 40] width 25 height 9
click at [37, 26] on link "Чат-боты" at bounding box center [55, 25] width 69 height 8
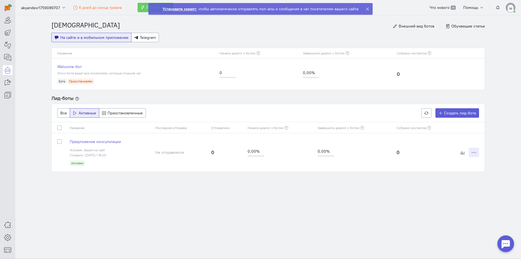
click at [475, 152] on icon at bounding box center [474, 153] width 4 height 4
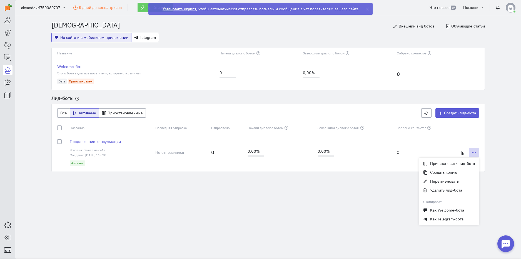
click at [325, 178] on div "Чат-боты Внешний вид ботов Обучающие статьи На сайте и в мобильном приложении T…" at bounding box center [268, 104] width 444 height 179
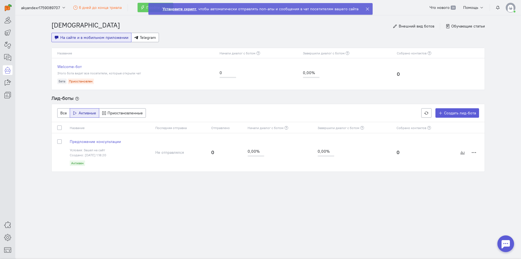
click at [56, 167] on td at bounding box center [59, 152] width 15 height 38
click at [106, 142] on span "Предложение консультации" at bounding box center [95, 141] width 51 height 5
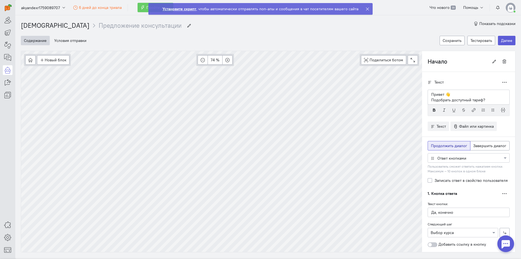
type input "Кейсы"
radio input "false"
radio input "true"
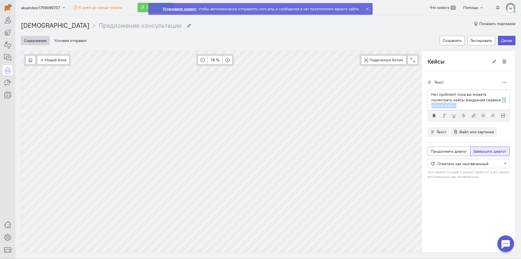
drag, startPoint x: 455, startPoint y: 106, endPoint x: 496, endPoint y: 101, distance: 41.4
click at [496, 101] on p "Нет проблем! пока вы можете посмотреть кейсы внедрения сервиса в нашем блоге." at bounding box center [468, 100] width 75 height 17
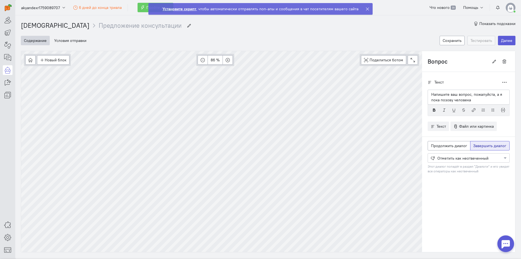
click at [466, 100] on p "Напишите ваш вопрос, пожалуйста, а я пока позову человека" at bounding box center [468, 97] width 75 height 11
click at [429, 112] on button "button" at bounding box center [433, 110] width 9 height 8
click at [432, 109] on icon "button" at bounding box center [434, 110] width 4 height 4
type input "Новый блок"
click at [458, 96] on p "Спасибо! Ответим вам как можно скорее" at bounding box center [468, 95] width 75 height 6
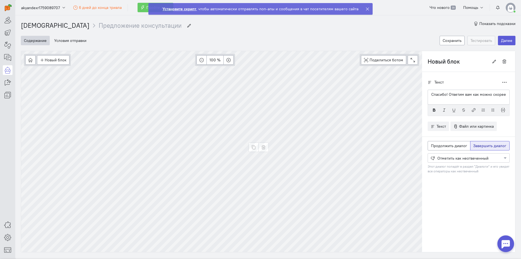
type input "Вопрос Копия Копия"
radio input "true"
radio input "false"
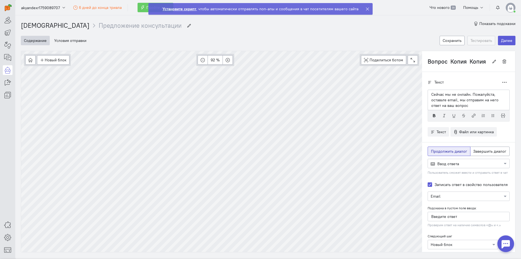
click at [186, 10] on strong "Установите скрипт" at bounding box center [179, 8] width 34 height 5
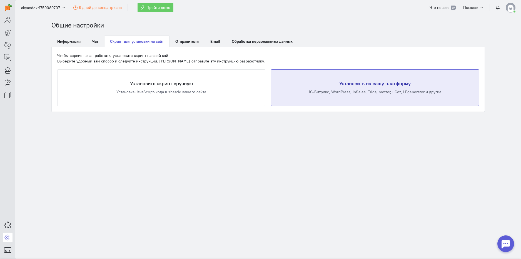
click at [324, 93] on div "1С-Битрикс, WordPress, InSales, Tilda, mottor, uCoz, LPgenerator и другие" at bounding box center [374, 92] width 185 height 6
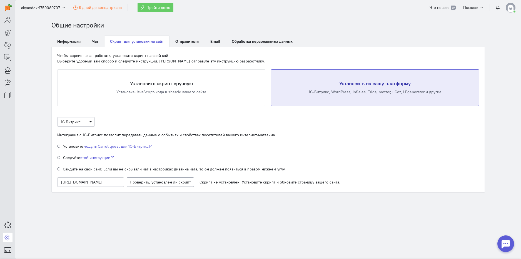
click at [110, 146] on link "модуль Carrot quest для 1C-Битрикс" at bounding box center [117, 146] width 69 height 5
click at [92, 184] on input "https://tilda.ru/page/?pageid=81838306&new=y&type=bu" at bounding box center [90, 181] width 67 height 9
click at [157, 184] on span "Проверяем наличие скрипта" at bounding box center [163, 182] width 52 height 5
drag, startPoint x: 450, startPoint y: 53, endPoint x: 436, endPoint y: 46, distance: 15.9
click at [450, 53] on div "Чтобы сервис начал работать, установите скрипт на свой сайт. Выберите удобный в…" at bounding box center [268, 58] width 422 height 11
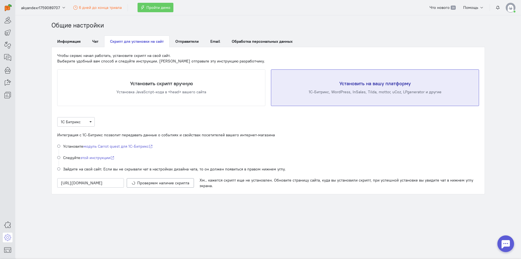
click at [213, 204] on section "Общие настройки Информация Чат Скрипт для установки на сайт Отправители Email О…" at bounding box center [268, 137] width 506 height 244
click at [90, 170] on div "Зайдите на свой сайт. Если вы не скрывали чат в настройках дизайна чата, то он …" at bounding box center [174, 169] width 222 height 6
click at [102, 185] on input "https://tilda.ru/page/?pageid=81838306&new=y&type=bu" at bounding box center [90, 182] width 67 height 9
drag, startPoint x: 59, startPoint y: 183, endPoint x: 236, endPoint y: 191, distance: 177.1
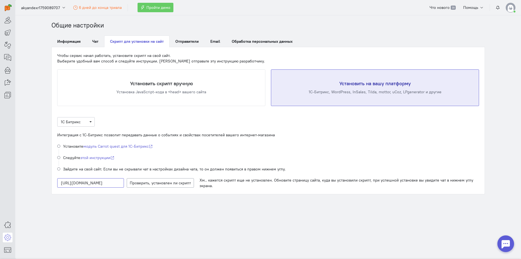
click at [236, 191] on cq-service-installation "Чтобы сервис начал работать, установите скрипт на свой сайт. Выберите удобный в…" at bounding box center [268, 120] width 433 height 147
click at [114, 210] on section "Общие настройки Информация Чат Скрипт для установки на сайт Отправители Email О…" at bounding box center [268, 137] width 506 height 244
click at [81, 181] on input at bounding box center [90, 182] width 67 height 9
paste input "https://kylinarnimasterklass.tilda.ws/page81838306.html"
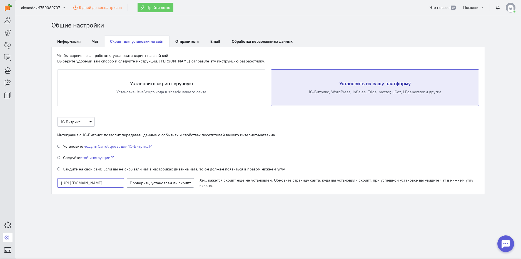
scroll to position [0, 41]
type input "https://kylinarnimasterklass.tilda.ws/page81838306.html"
click at [160, 184] on span "Проверяем наличие скрипта" at bounding box center [163, 183] width 52 height 5
click at [354, 180] on link "https://tilda.ru/page/?pageid=81838306&new=y&type=bu" at bounding box center [362, 182] width 42 height 5
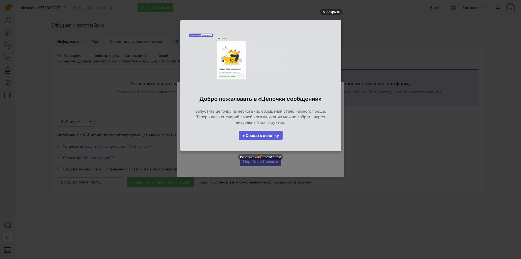
click at [337, 125] on div "Добро пожаловать в «Цепочки сообщений» Запустить цепочку из нескольких сообщени…" at bounding box center [261, 110] width 156 height 36
click at [323, 10] on div "Закрыть" at bounding box center [331, 12] width 22 height 6
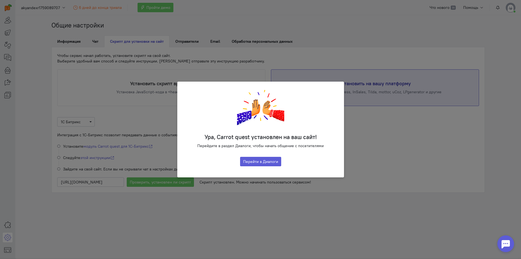
click at [335, 79] on div "Ура, Carrot quest установлен на ваш сайт! Перейдите в раздел Диалоги, чтобы нач…" at bounding box center [260, 129] width 521 height 259
click at [373, 46] on div "Ура, Carrot quest установлен на ваш сайт! Перейдите в раздел Диалоги, чтобы нач…" at bounding box center [260, 129] width 521 height 259
click at [261, 162] on button "Перейти в Диалоги" at bounding box center [260, 161] width 41 height 9
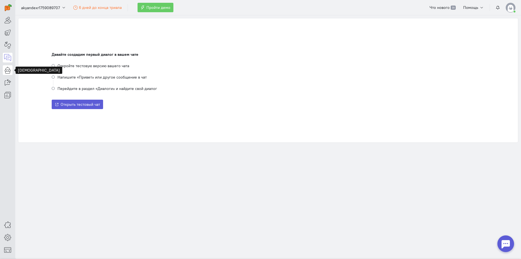
click at [6, 71] on icon at bounding box center [7, 70] width 7 height 7
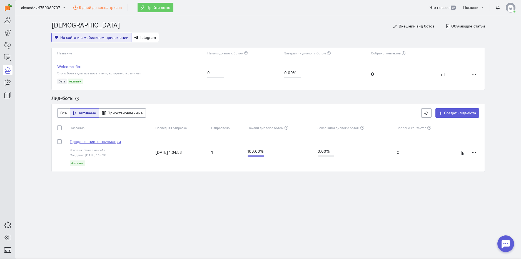
click at [100, 142] on span "Предложение консультации" at bounding box center [95, 141] width 51 height 5
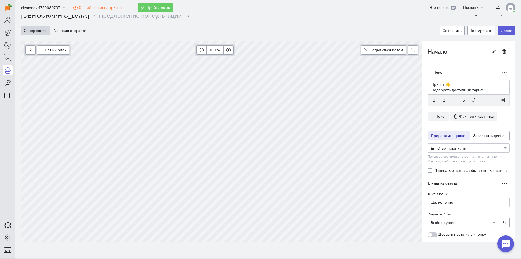
scroll to position [13, 0]
